Goal: Find specific page/section: Find specific page/section

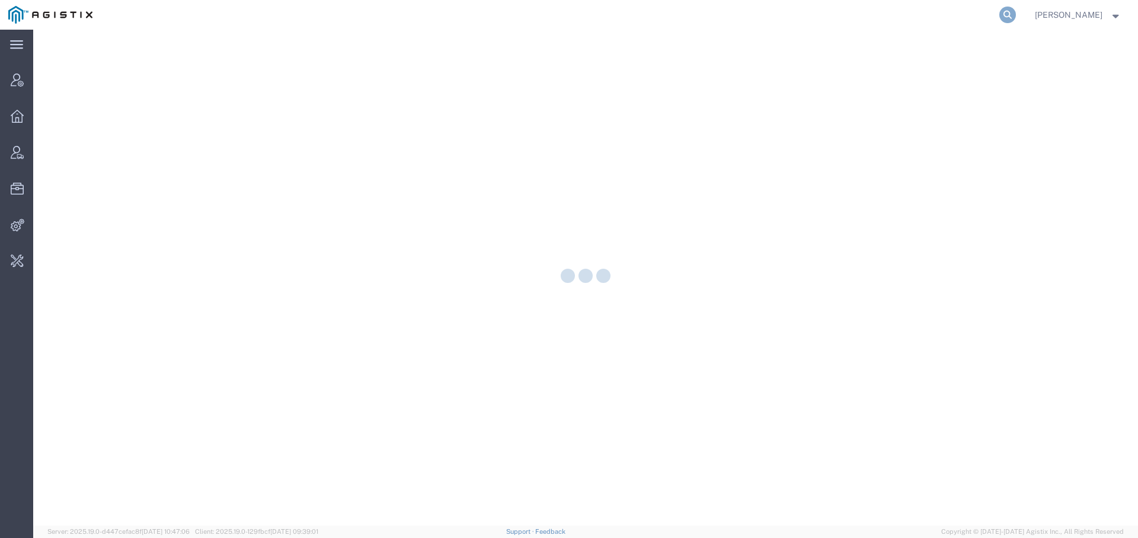
click at [1002, 14] on icon at bounding box center [1007, 15] width 17 height 17
type input "exelixis"
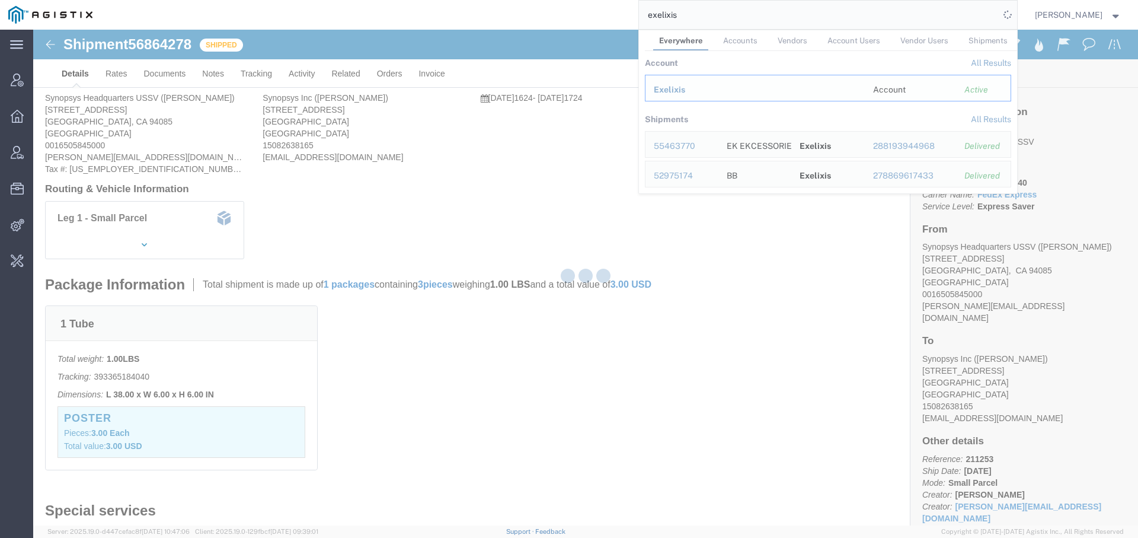
click at [664, 88] on div at bounding box center [585, 277] width 1105 height 495
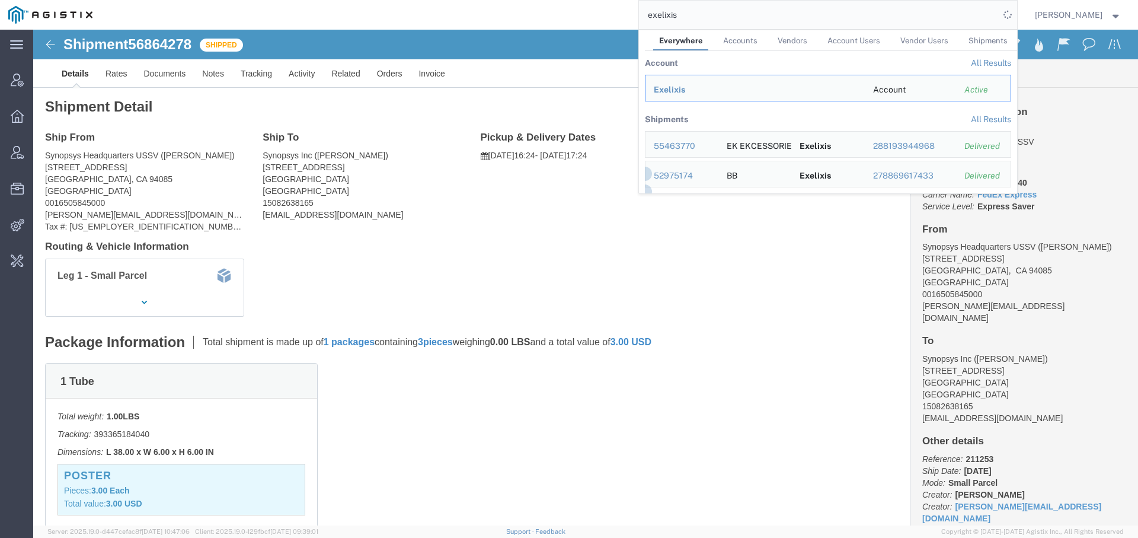
click at [690, 16] on input "exelixis" at bounding box center [819, 15] width 360 height 28
click at [670, 85] on span "Exelixis" at bounding box center [669, 89] width 31 height 9
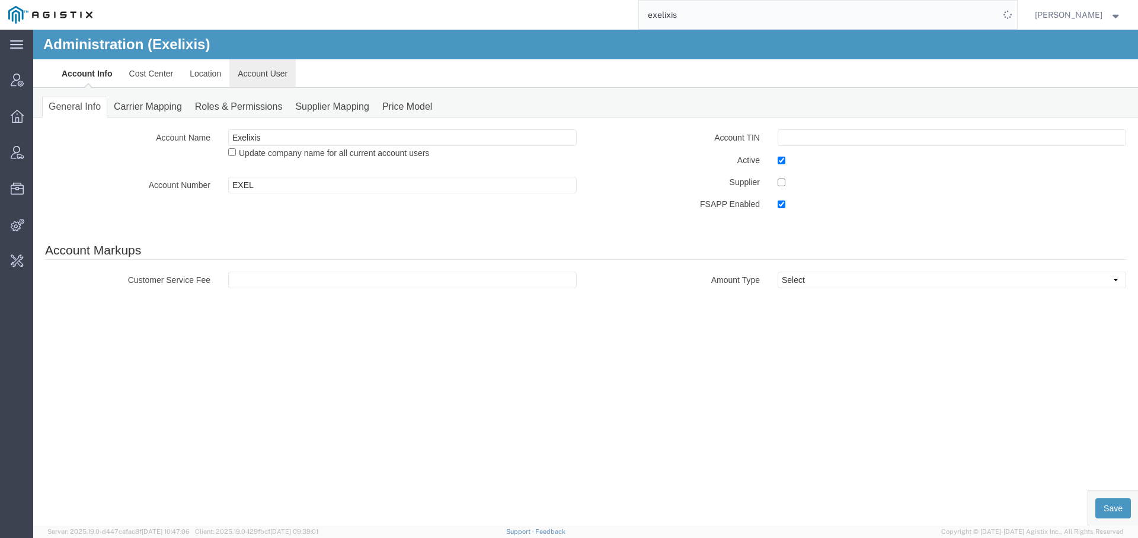
click at [264, 69] on link "Account User" at bounding box center [262, 73] width 66 height 28
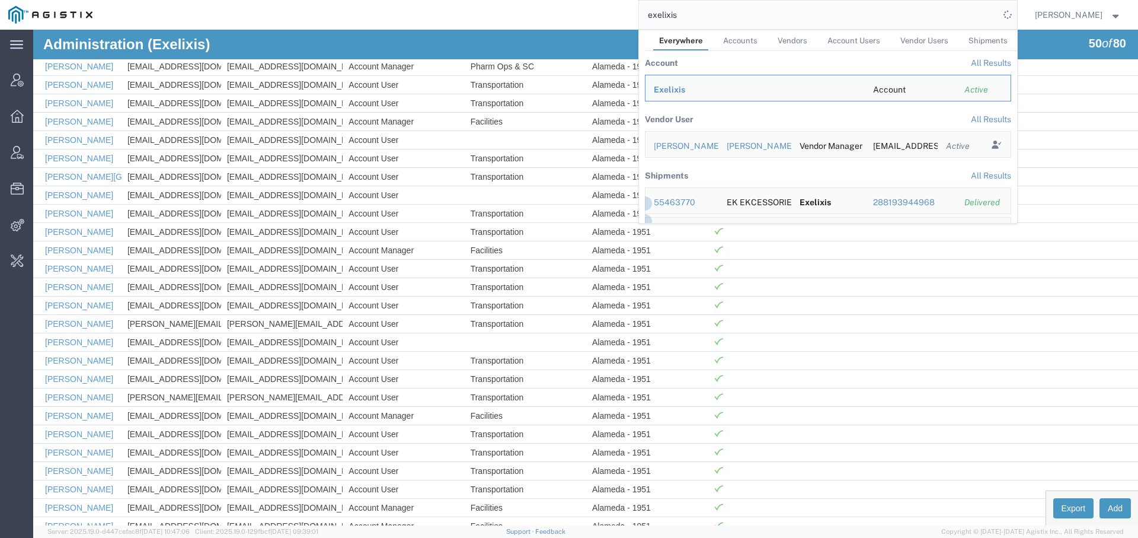
scroll to position [576, 0]
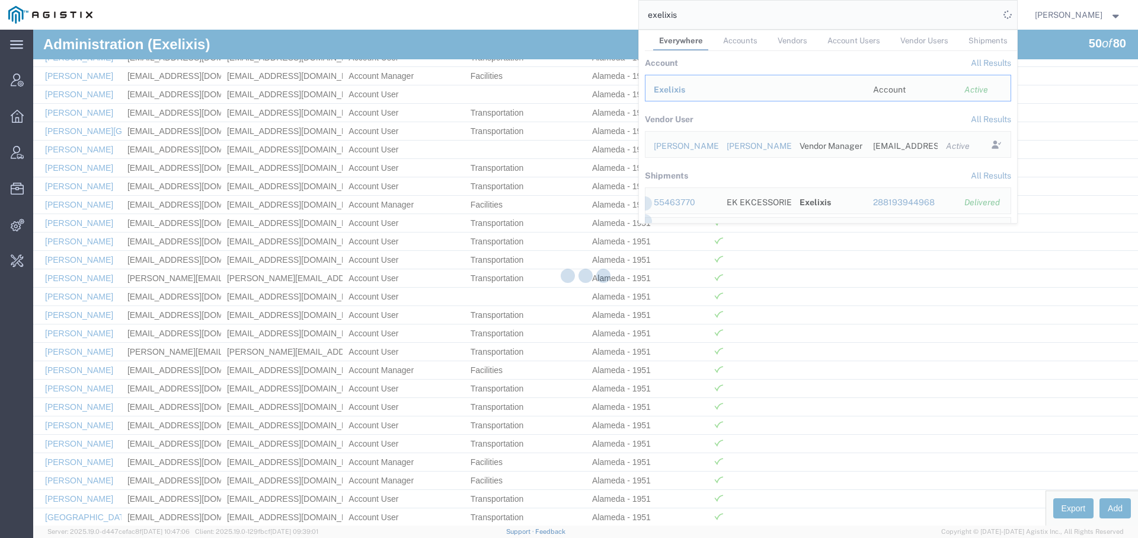
drag, startPoint x: 1133, startPoint y: 90, endPoint x: 1155, endPoint y: 404, distance: 314.9
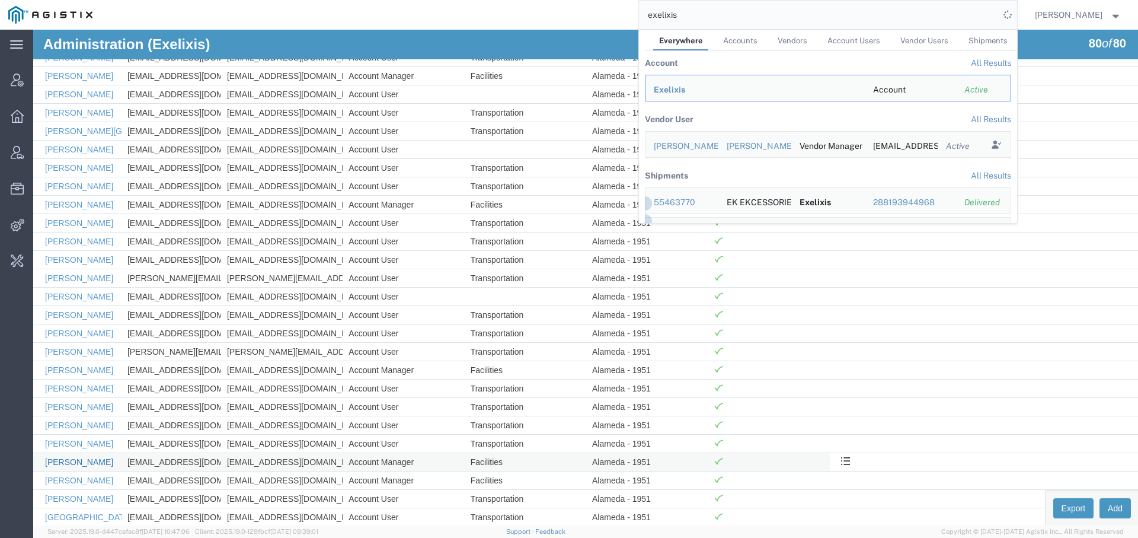
click at [99, 457] on link "Mariana Cobo-Mier" at bounding box center [79, 461] width 68 height 9
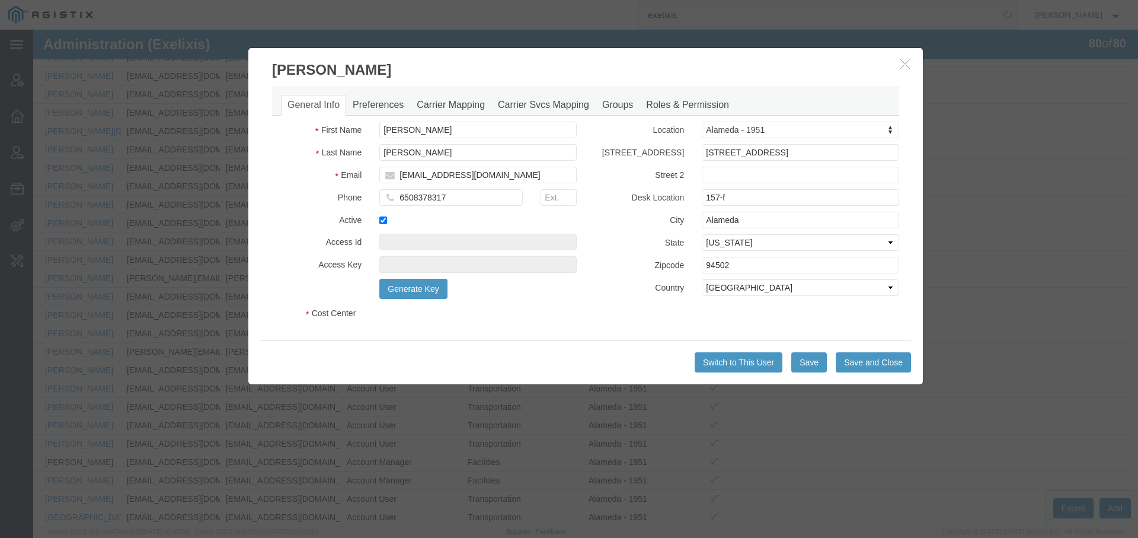
select select "COSTCENTER"
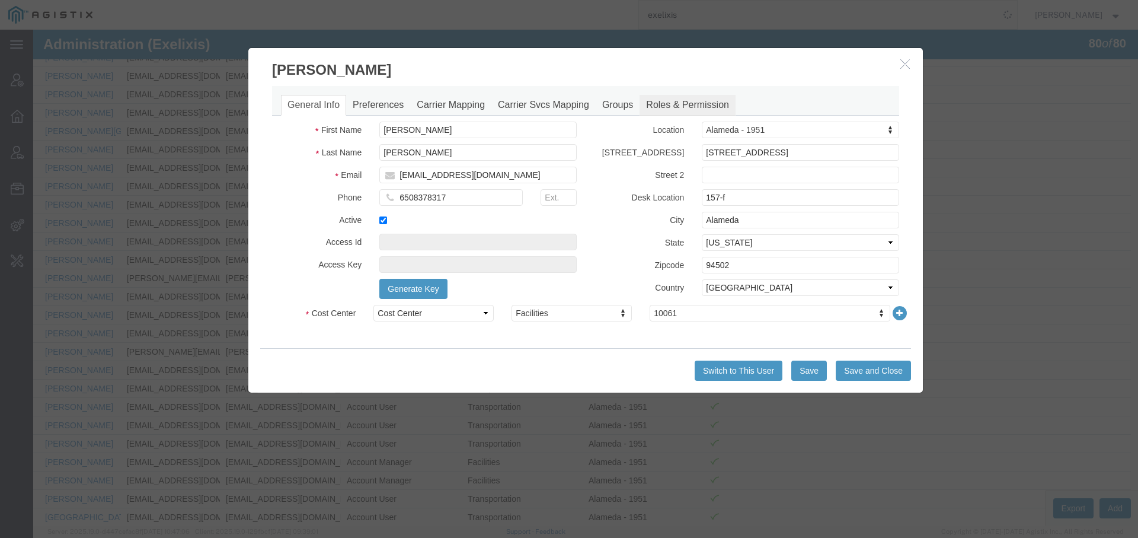
click at [684, 107] on link "Roles & Permission" at bounding box center [687, 105] width 96 height 21
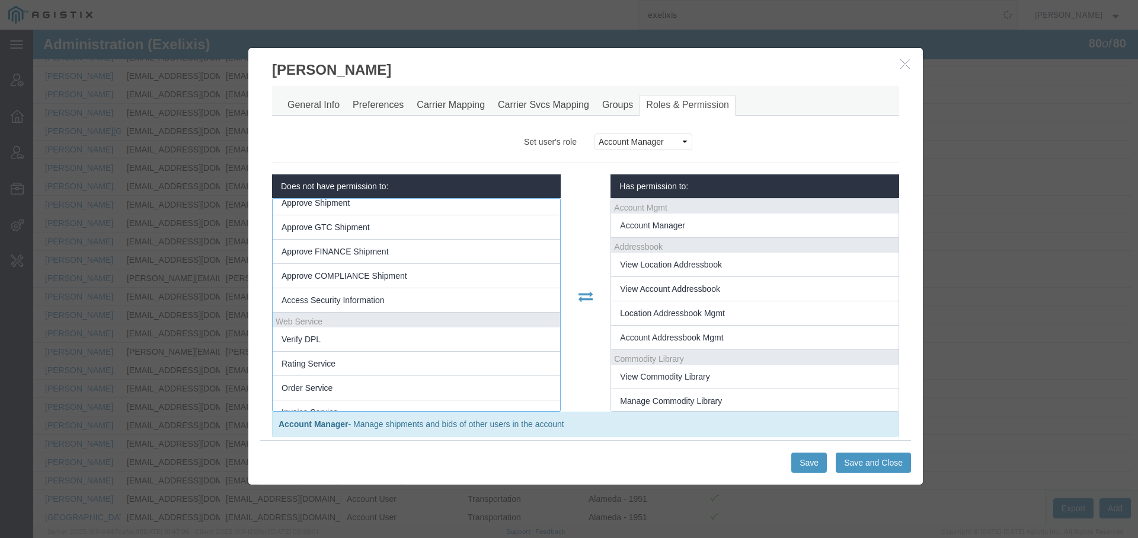
scroll to position [0, 0]
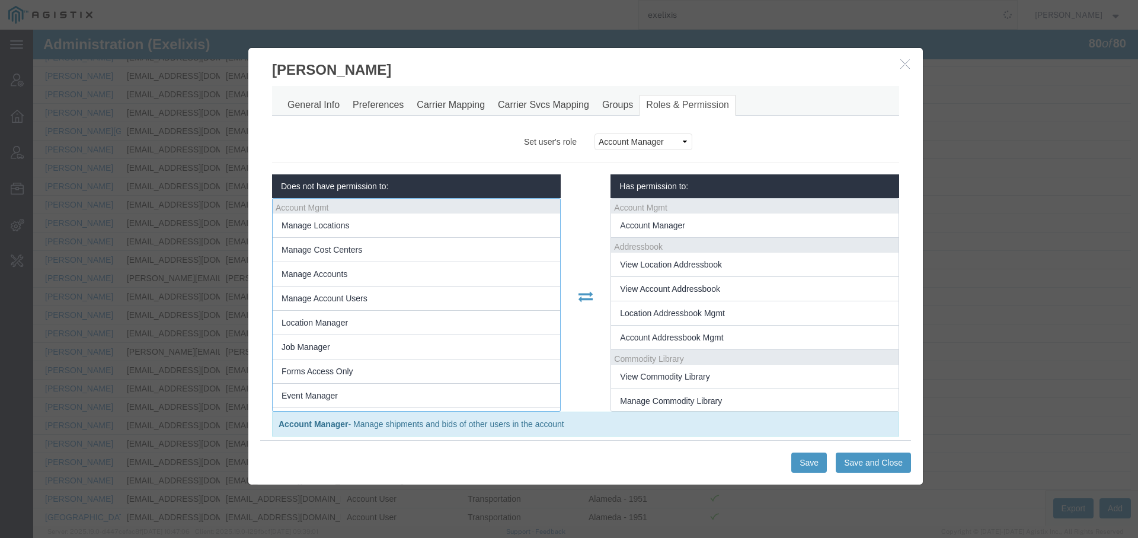
click at [906, 66] on icon "button" at bounding box center [904, 64] width 9 height 10
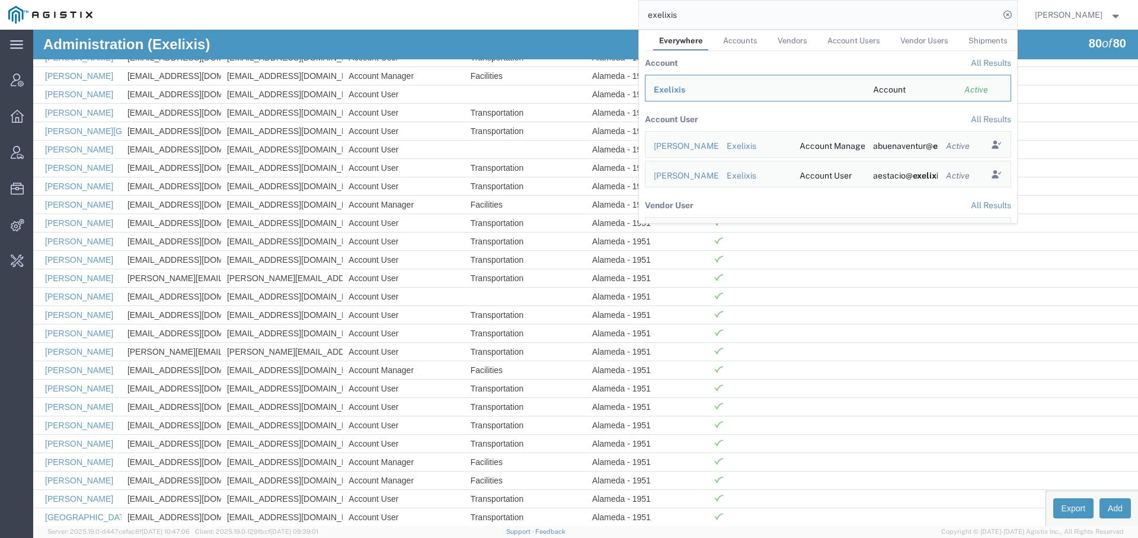
click at [656, 9] on input "exelixis" at bounding box center [819, 15] width 360 height 28
paste input "56875819"
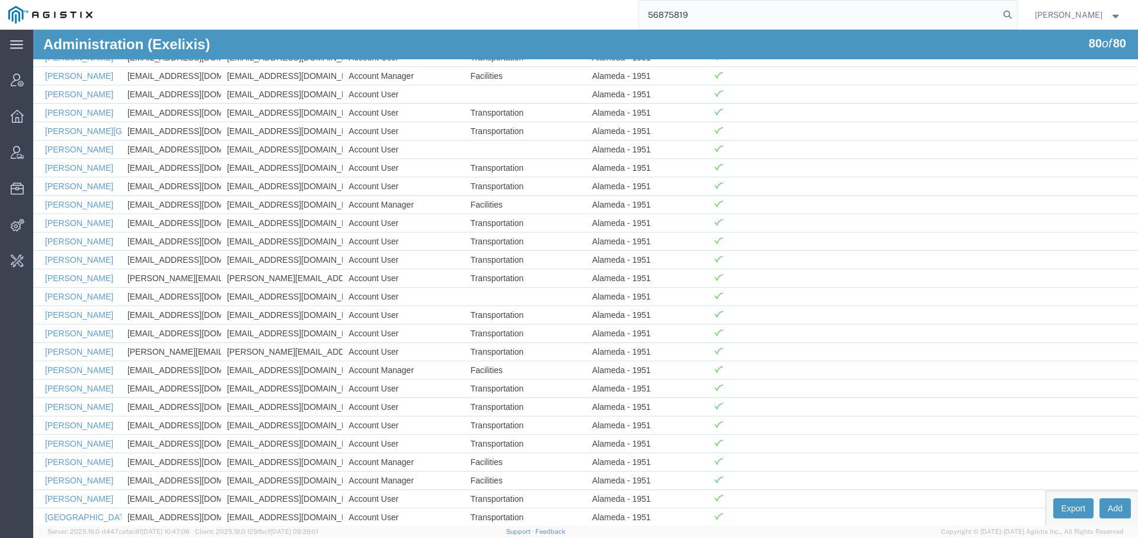
type input "56875819"
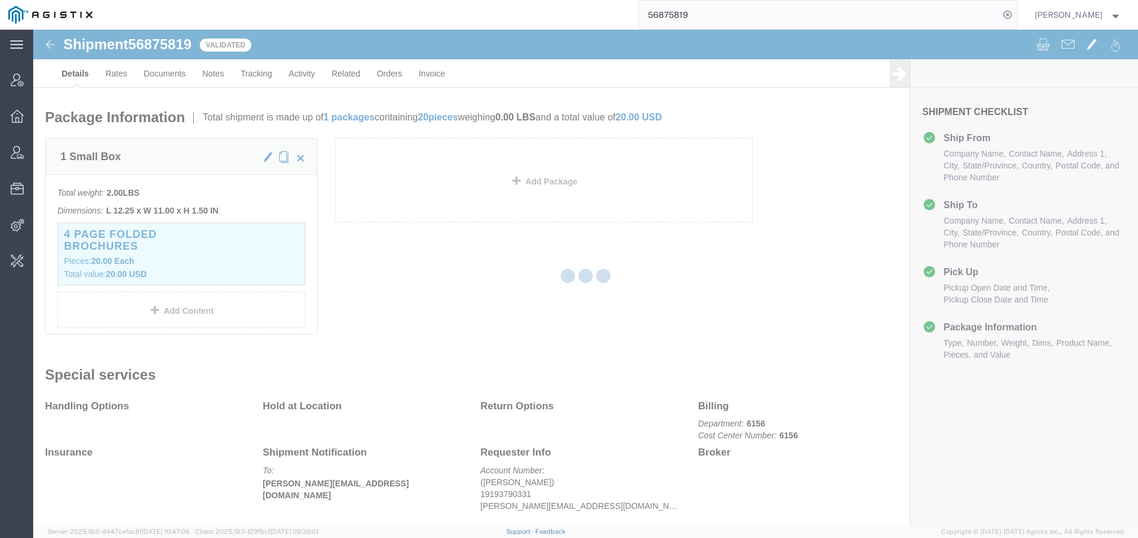
scroll to position [173, 0]
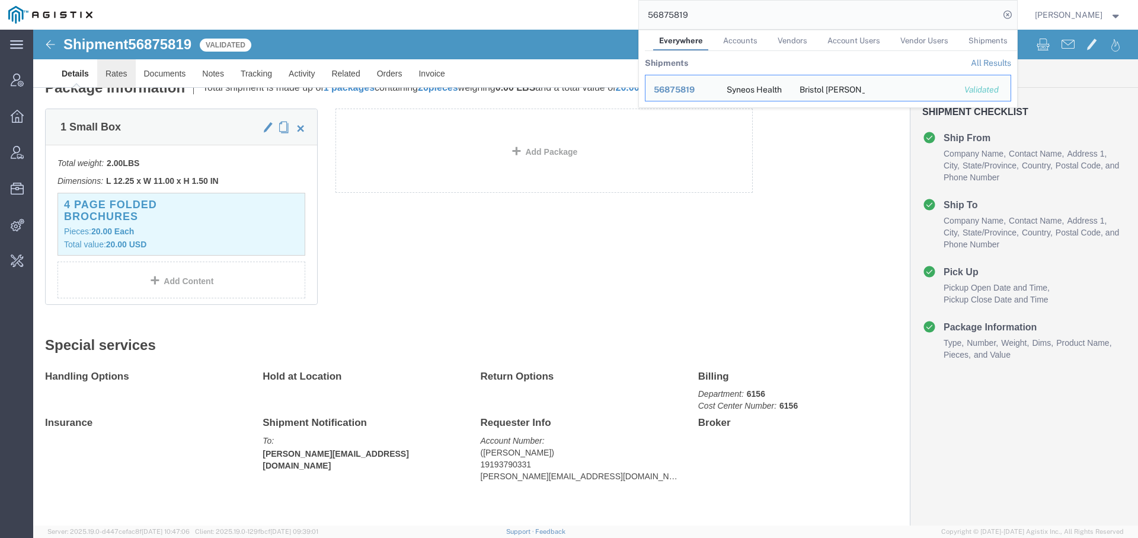
click link "Rates"
